Goal: Information Seeking & Learning: Learn about a topic

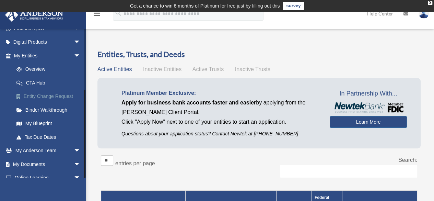
scroll to position [98, 0]
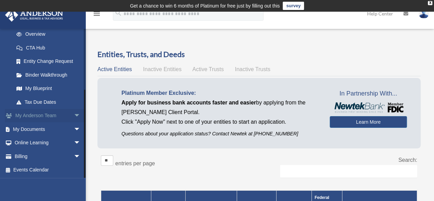
click at [74, 114] on span "arrow_drop_down" at bounding box center [81, 116] width 14 height 14
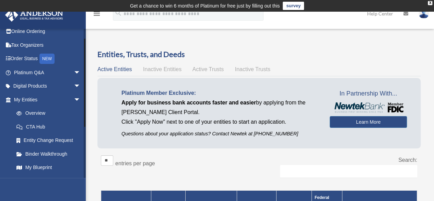
scroll to position [0, 0]
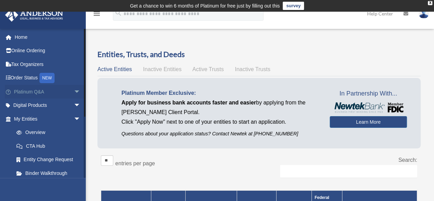
click at [74, 90] on span "arrow_drop_down" at bounding box center [81, 92] width 14 height 14
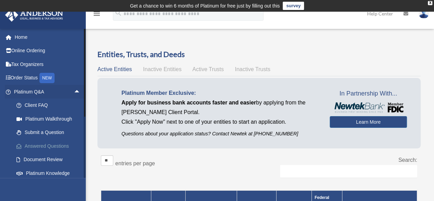
click at [36, 145] on link "Answered Questions" at bounding box center [50, 146] width 81 height 14
